Goal: Information Seeking & Learning: Understand process/instructions

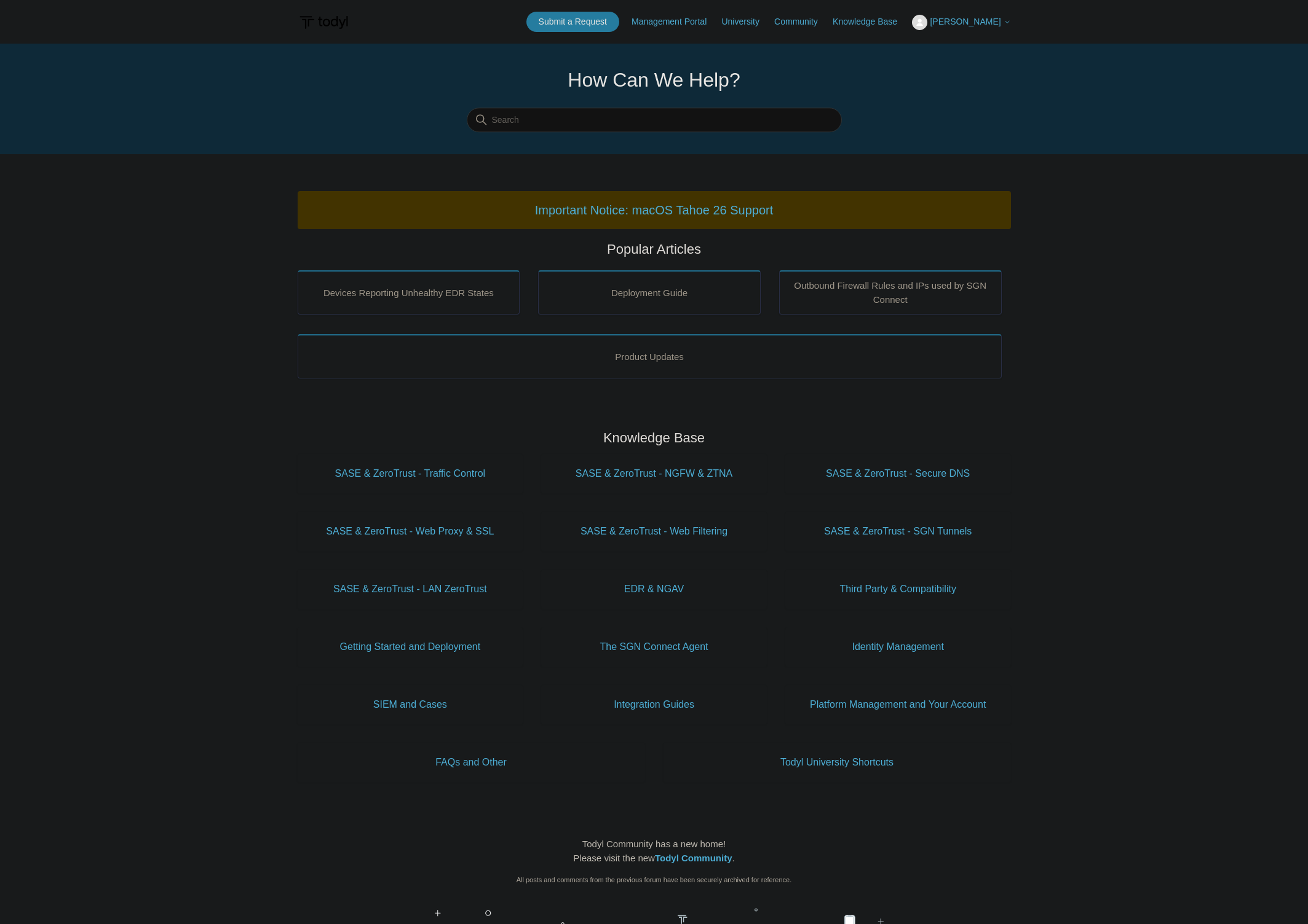
click at [229, 531] on main "Todyl Support Center How Can We Help? Search Important Notice: macOS Tahoe 26 S…" at bounding box center [654, 575] width 1308 height 1064
click at [895, 480] on span "SASE & ZeroTrust - Secure DNS" at bounding box center [898, 474] width 188 height 15
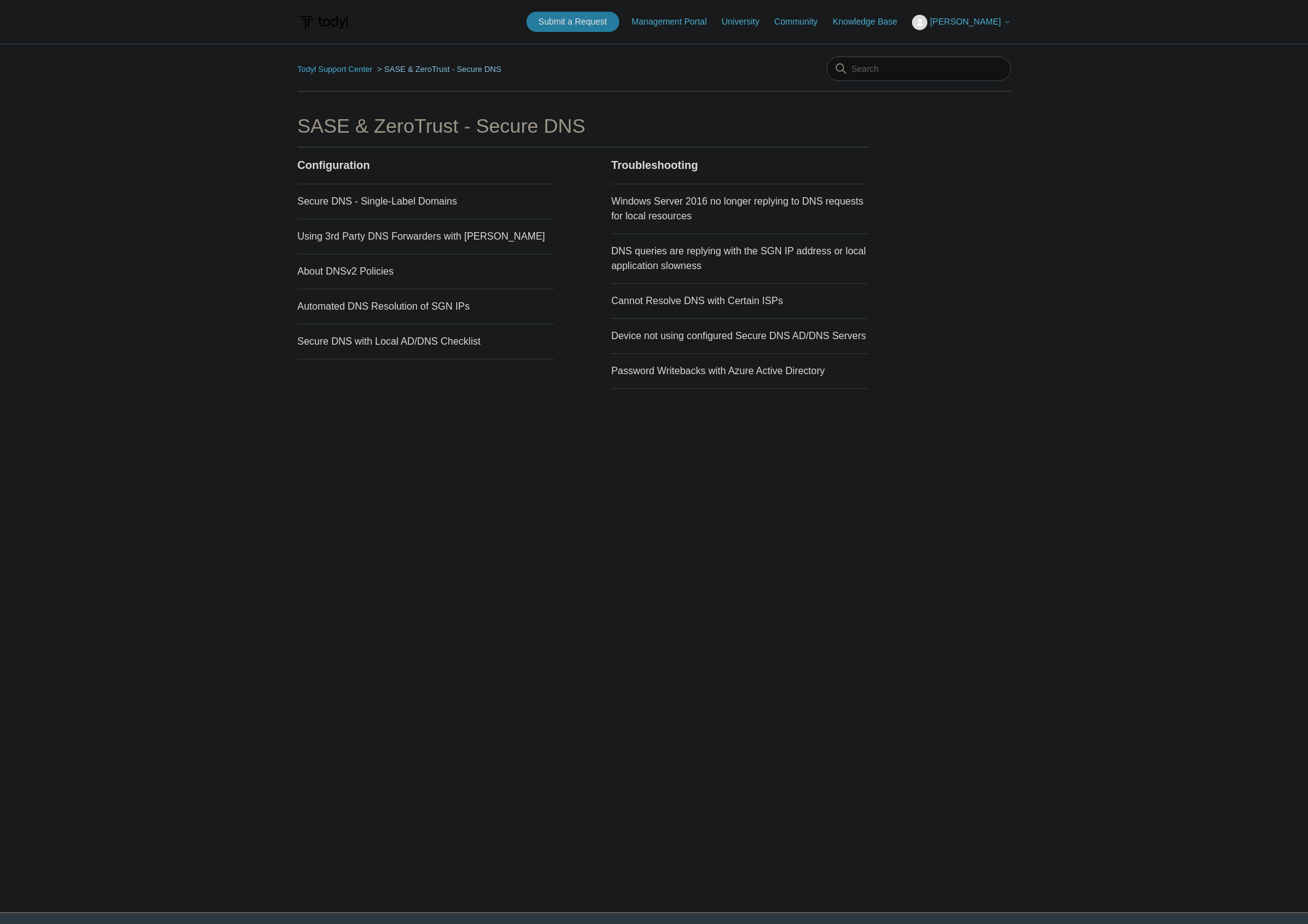
click at [239, 220] on main "Todyl Support Center SASE & ZeroTrust - Secure DNS SASE & ZeroTrust - Secure DN…" at bounding box center [654, 459] width 1308 height 832
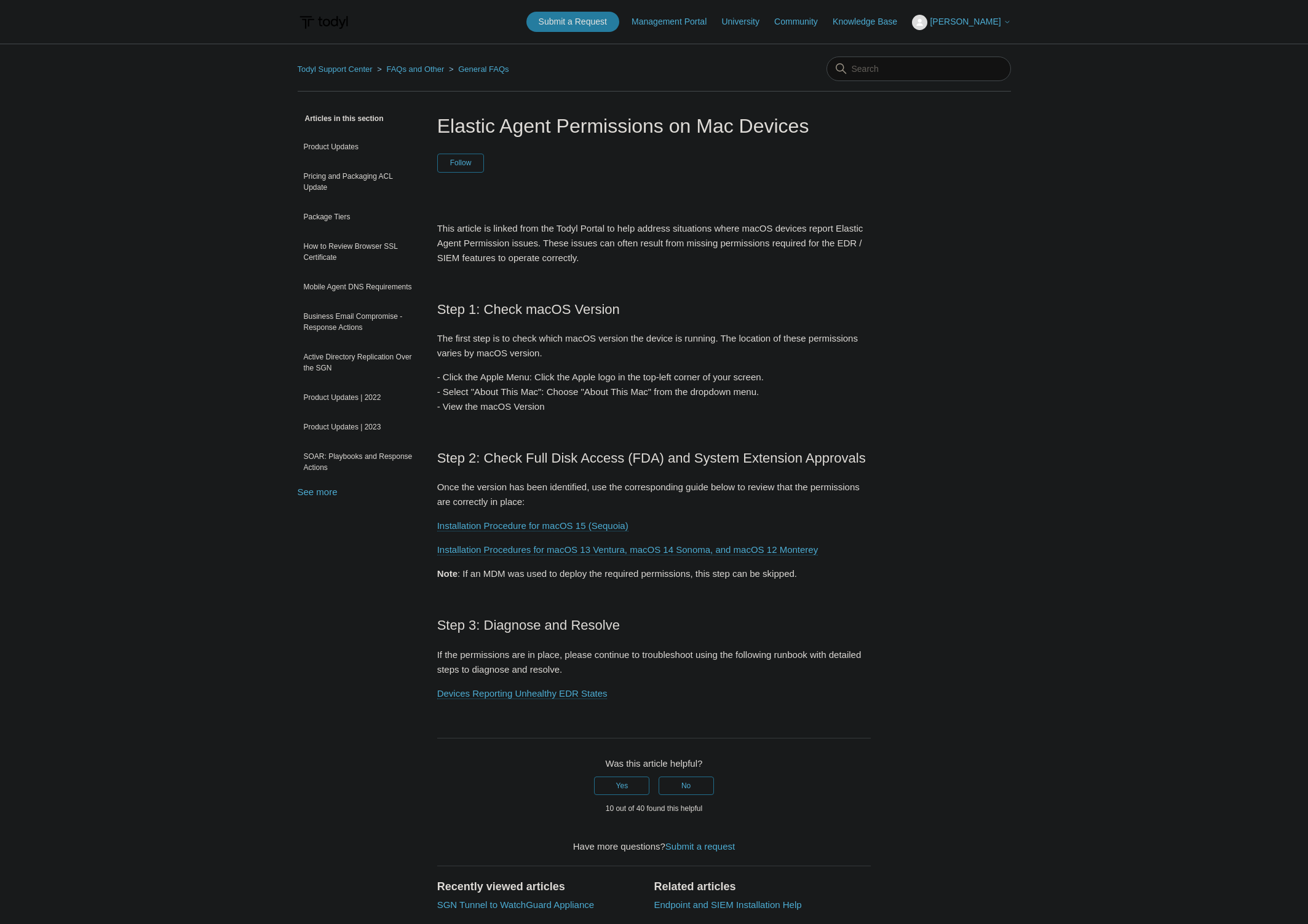
click at [1007, 459] on div "Articles in this section Product Updates Pricing and Packaging ACL Update Packa…" at bounding box center [654, 629] width 713 height 1036
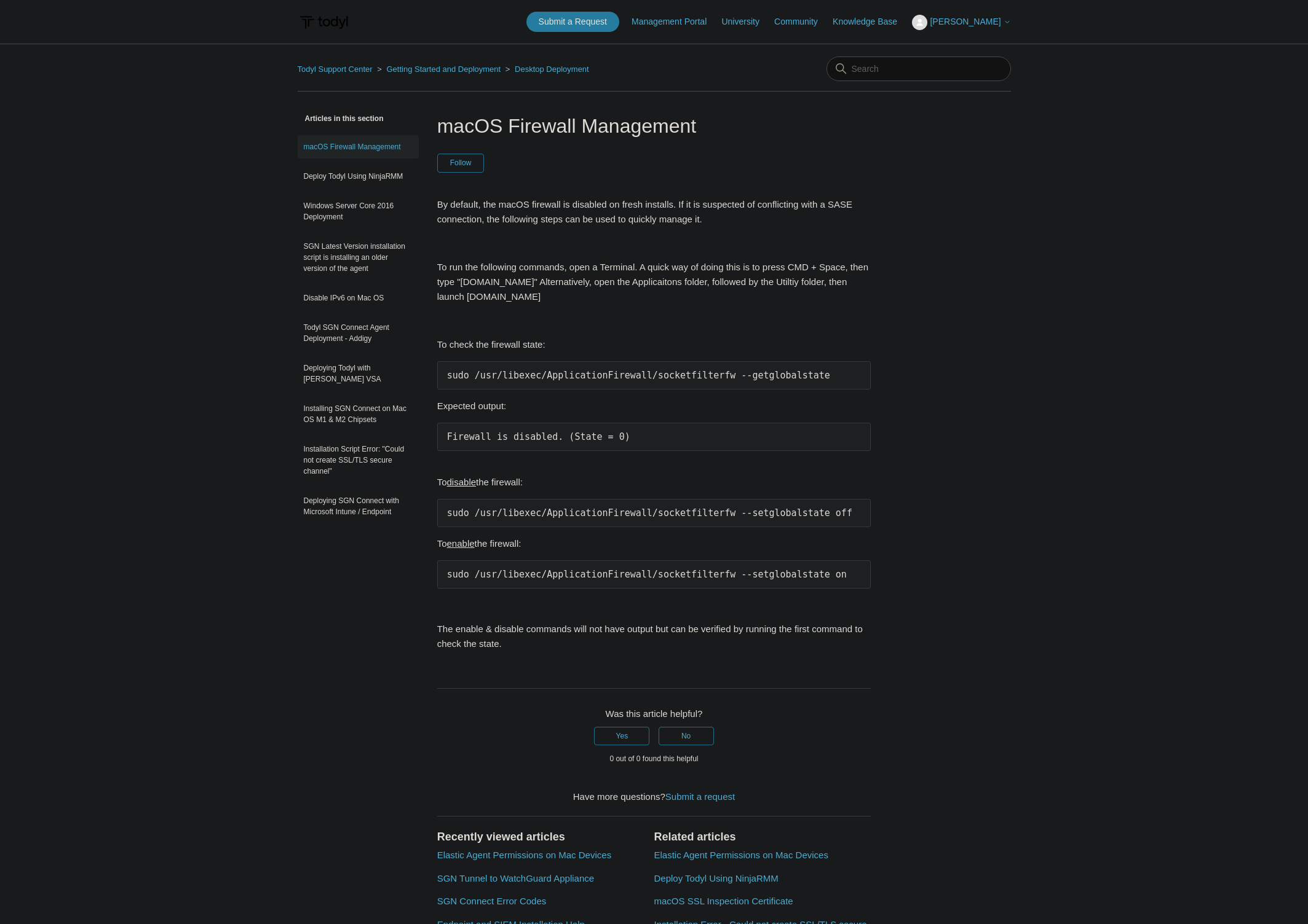
click at [915, 318] on div "Articles in this section macOS Firewall Management Deploy Todyl Using NinjaRMM …" at bounding box center [654, 598] width 713 height 973
click at [331, 419] on link "Installing SGN Connect on Mac OS M1 & M2 Chipsets" at bounding box center [358, 413] width 121 height 34
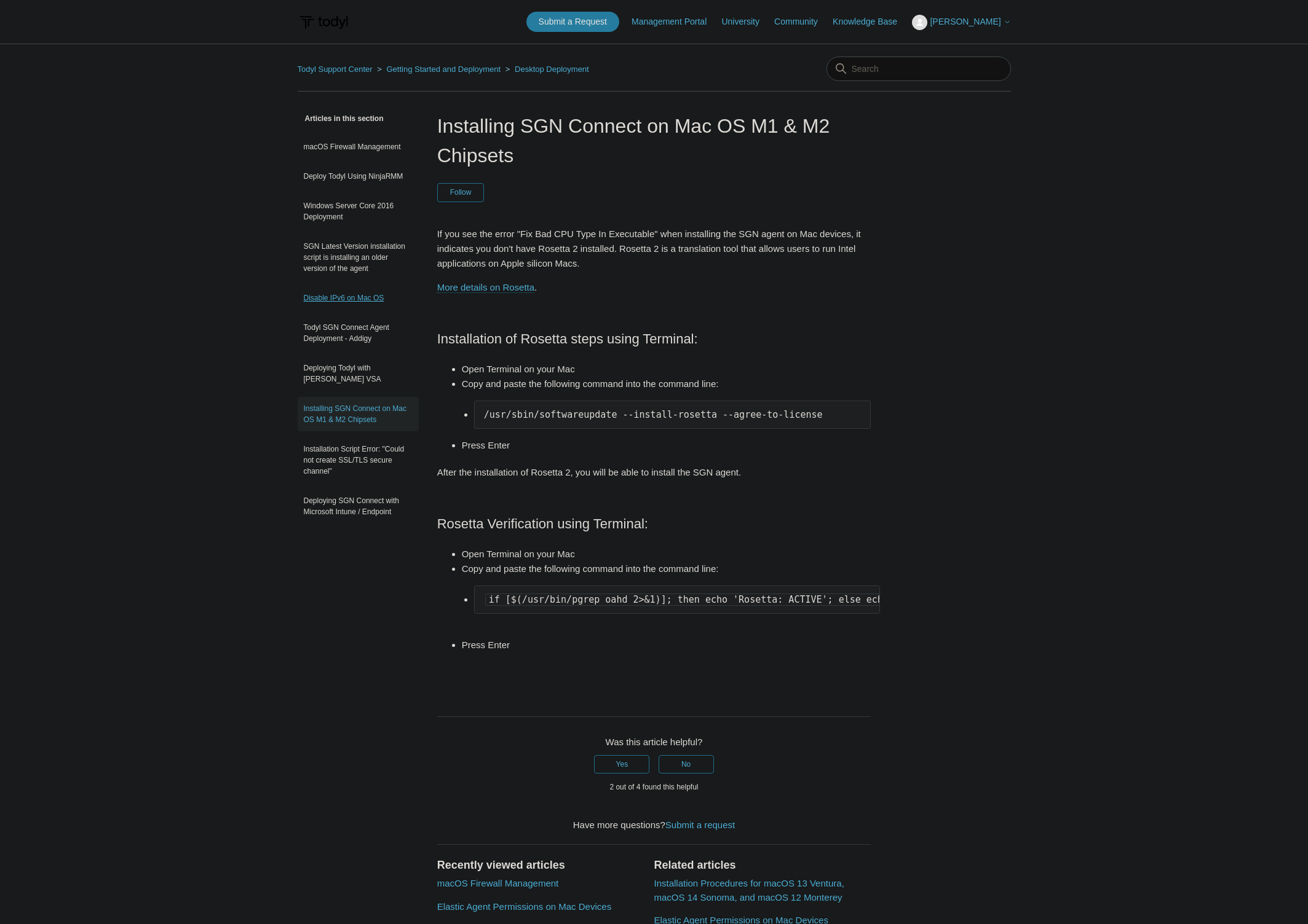
click at [331, 302] on link "Disable IPv6 on Mac OS" at bounding box center [358, 298] width 121 height 23
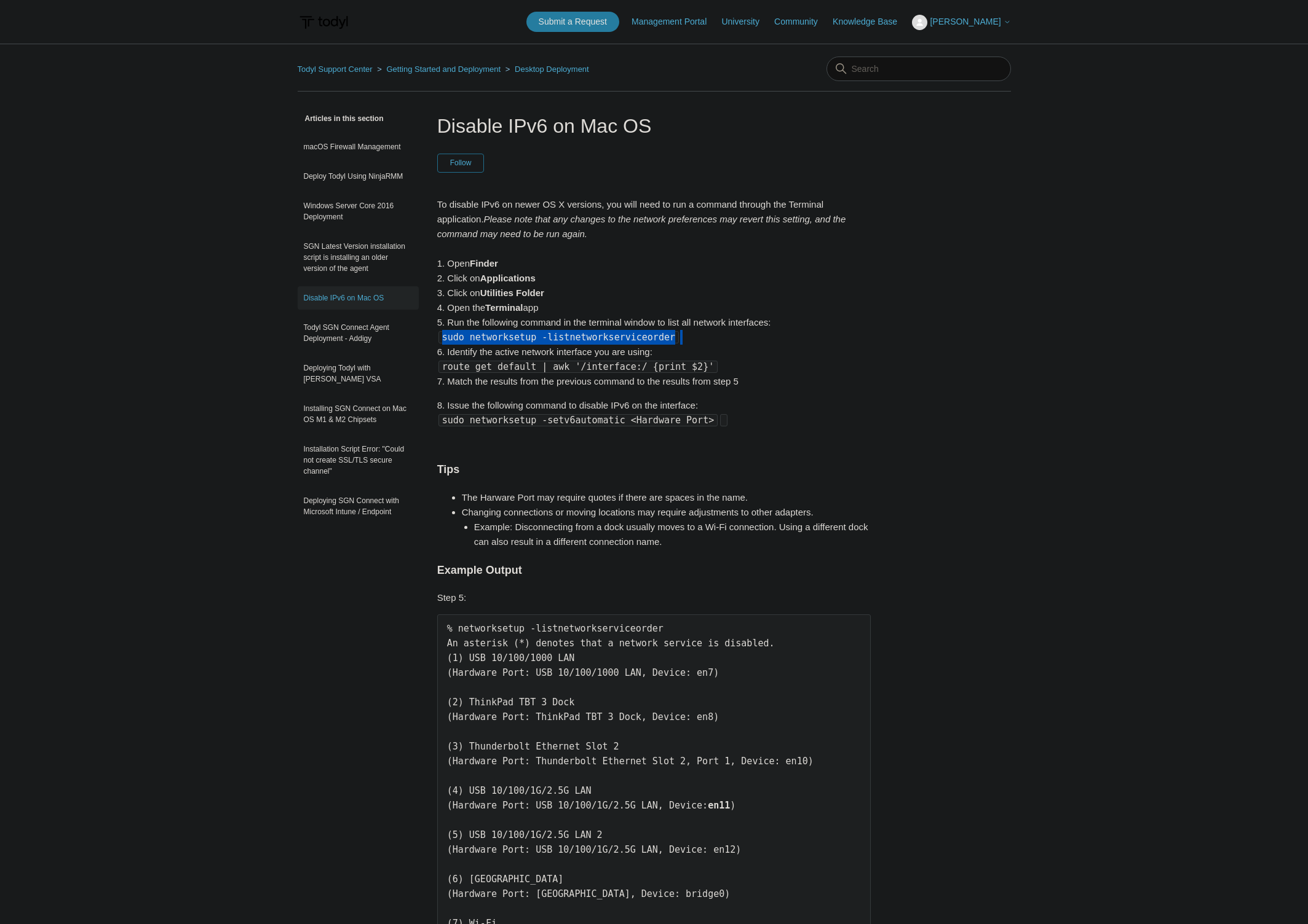
drag, startPoint x: 445, startPoint y: 336, endPoint x: 668, endPoint y: 343, distance: 223.1
click at [668, 343] on p "To disable IPv6 on newer OS X versions, you will need to run a command through …" at bounding box center [654, 293] width 434 height 192
copy p "sudo networksetup -listnetworkserviceorder"
drag, startPoint x: 443, startPoint y: 369, endPoint x: 694, endPoint y: 372, distance: 251.0
click at [694, 372] on p "To disable IPv6 on newer OS X versions, you will need to run a command through …" at bounding box center [654, 293] width 434 height 192
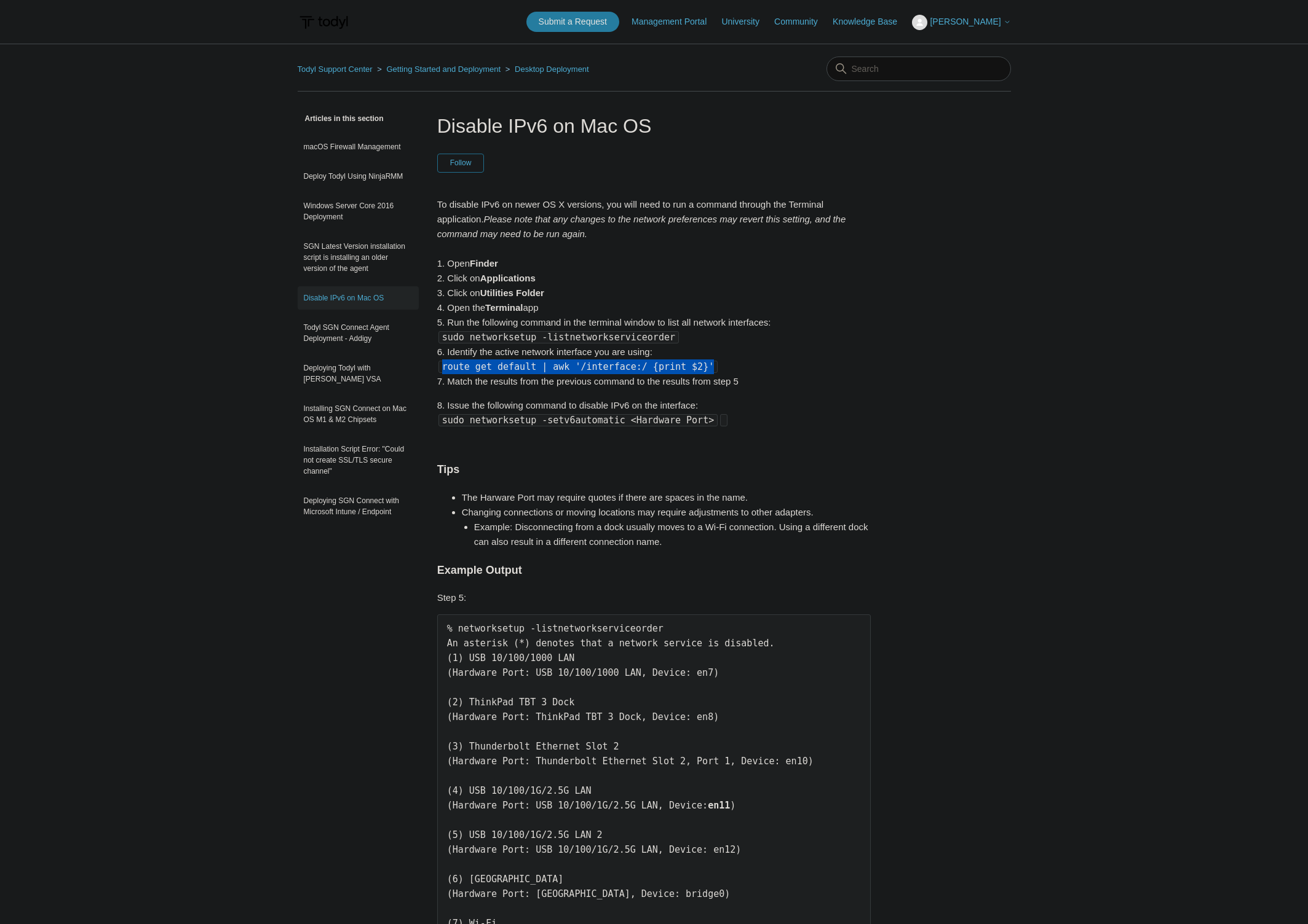
copy code "route get default | awk '/interface:/ {print $2}'"
click at [847, 22] on link "Knowledge Base" at bounding box center [871, 21] width 77 height 13
click at [360, 69] on link "Todyl Support Center" at bounding box center [335, 69] width 75 height 9
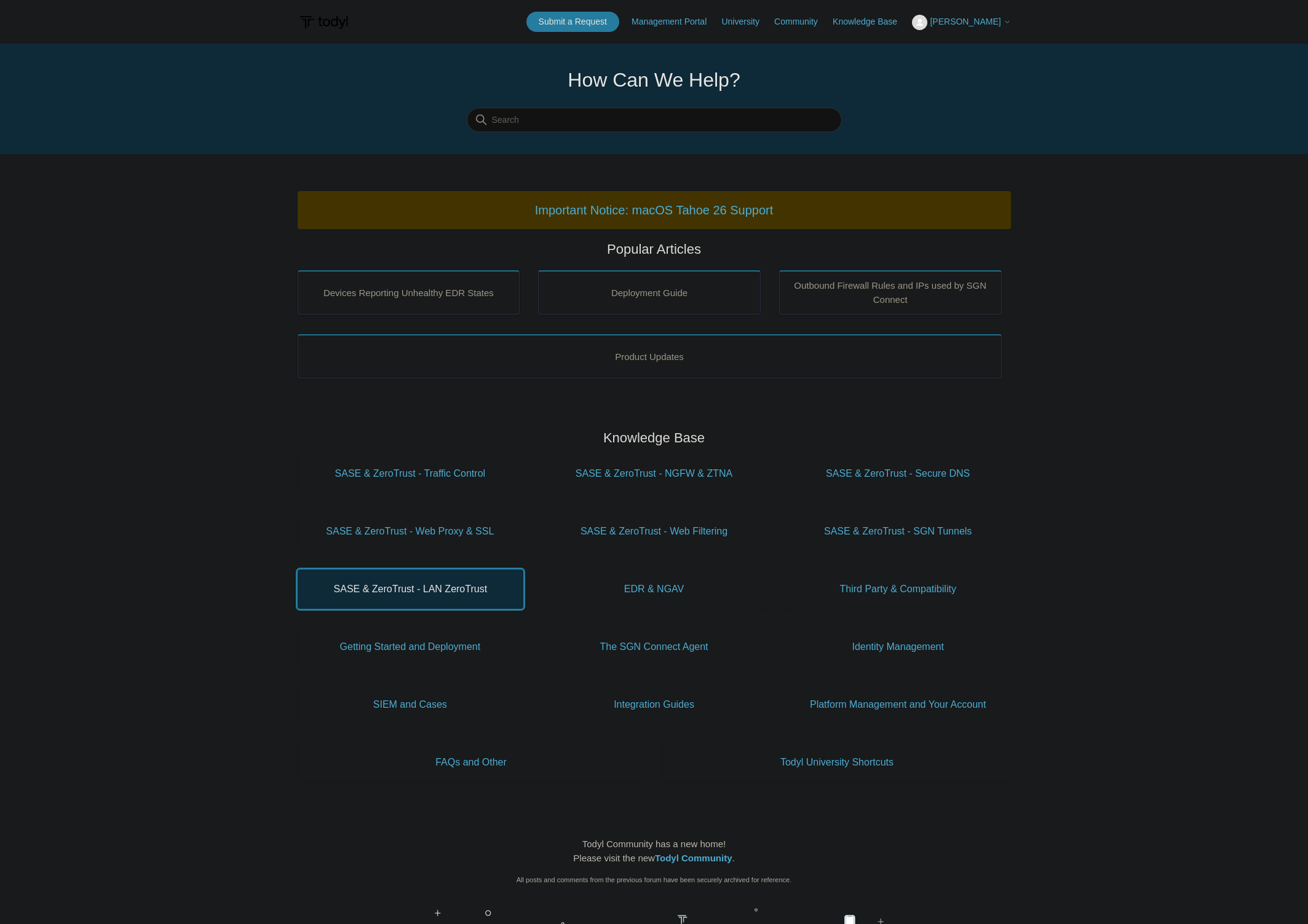
click at [402, 588] on span "SASE & ZeroTrust - LAN ZeroTrust" at bounding box center [409, 589] width 188 height 15
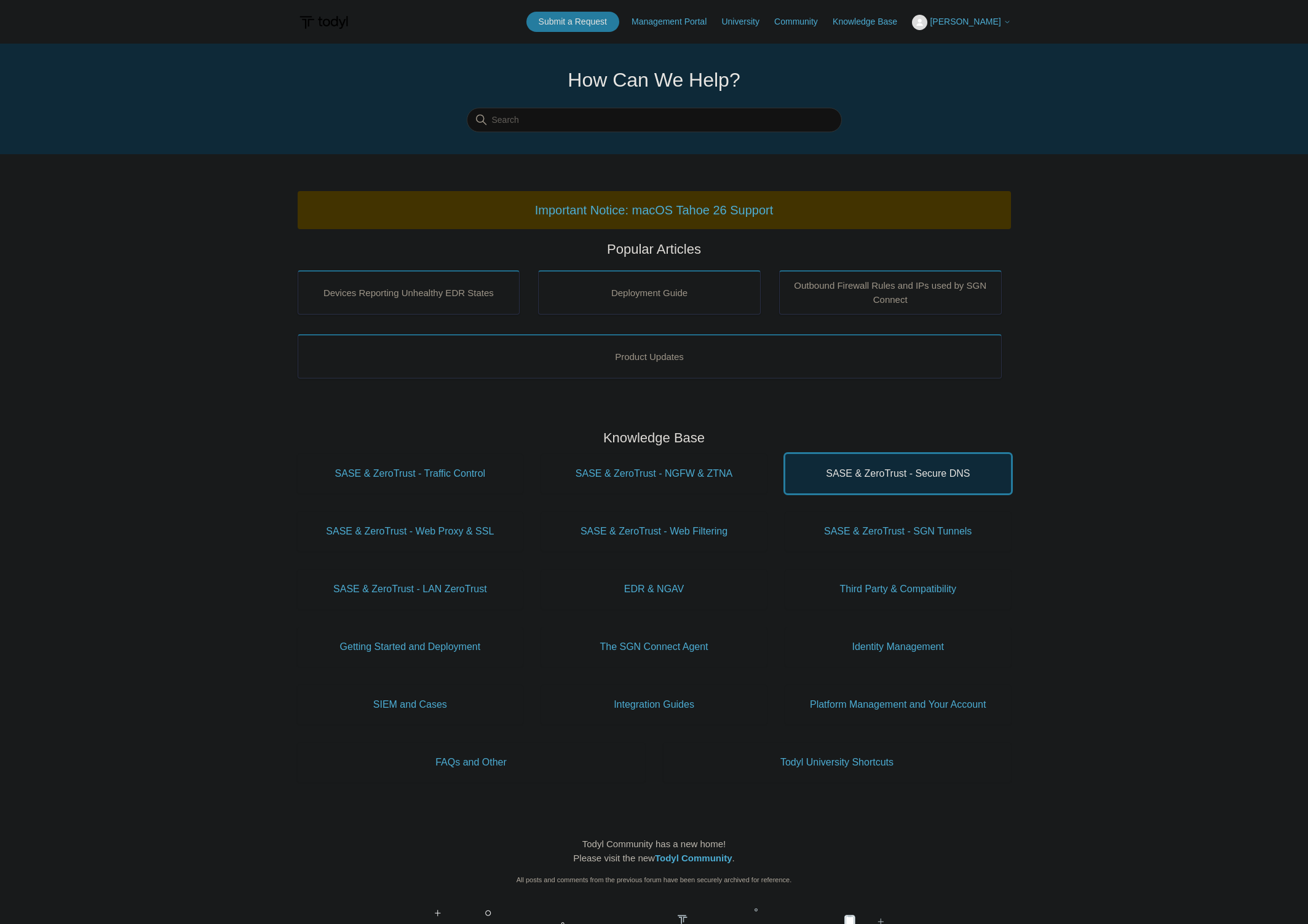
click at [886, 467] on span "SASE & ZeroTrust - Secure DNS" at bounding box center [898, 474] width 188 height 15
